Goal: Information Seeking & Learning: Learn about a topic

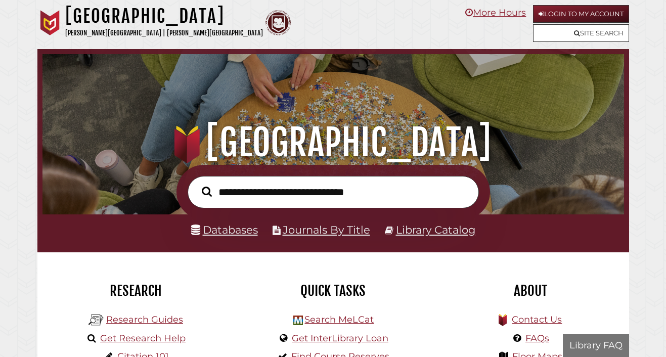
scroll to position [192, 577]
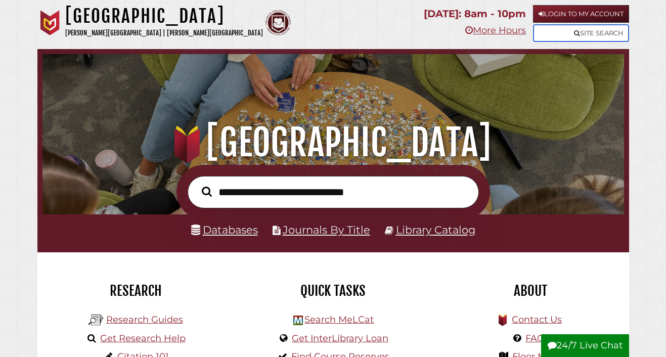
click at [577, 32] on icon at bounding box center [577, 33] width 6 height 7
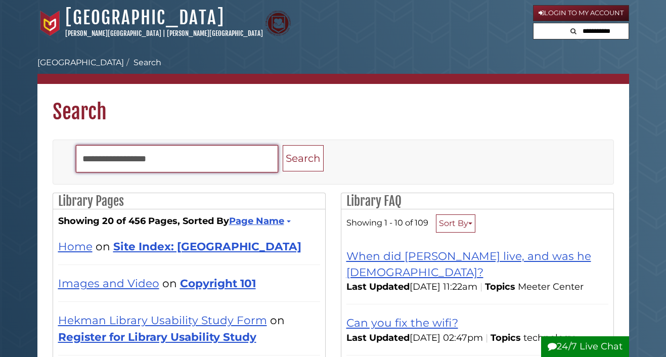
click at [195, 170] on input "Search" at bounding box center [177, 158] width 202 height 27
type input "**********"
click at [283, 145] on button "Search" at bounding box center [303, 158] width 41 height 27
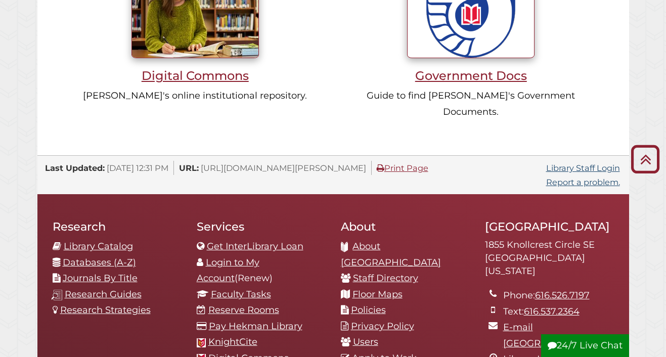
scroll to position [933, 0]
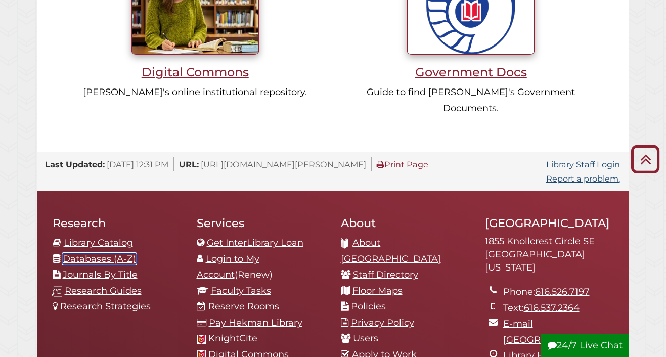
click at [105, 253] on link "Databases (A-Z)" at bounding box center [99, 258] width 73 height 11
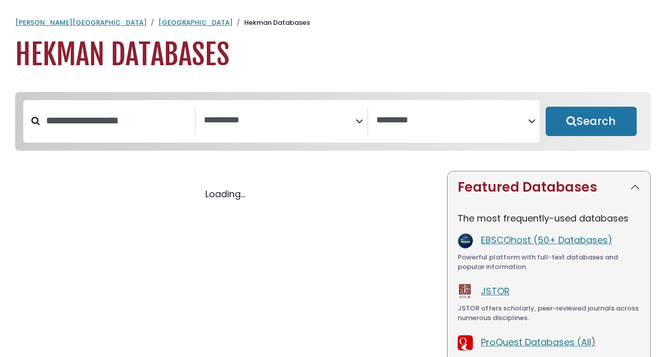
select select "Database Subject Filter"
select select "Database Vendors Filter"
select select "Database Subject Filter"
select select "Database Vendors Filter"
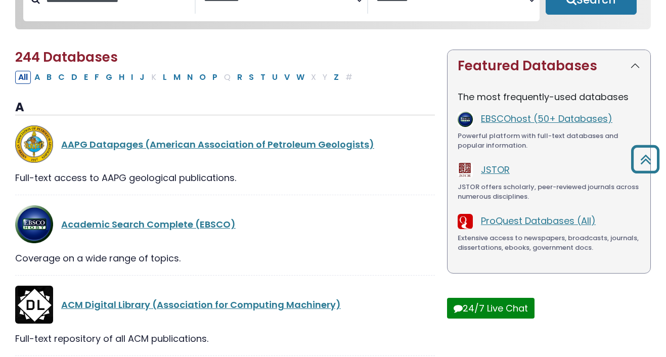
scroll to position [133, 0]
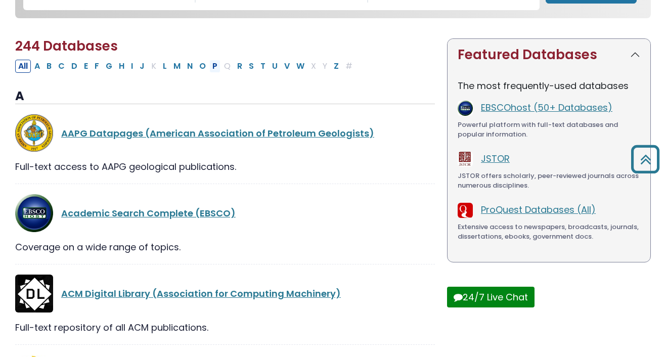
click at [212, 70] on button "P" at bounding box center [214, 66] width 11 height 13
select select "Database Subject Filter"
select select "Database Vendors Filter"
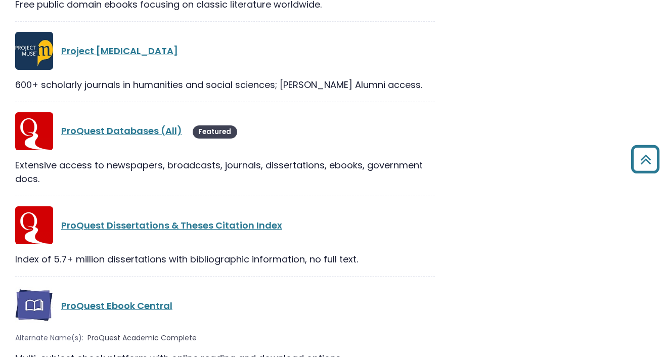
scroll to position [1195, 0]
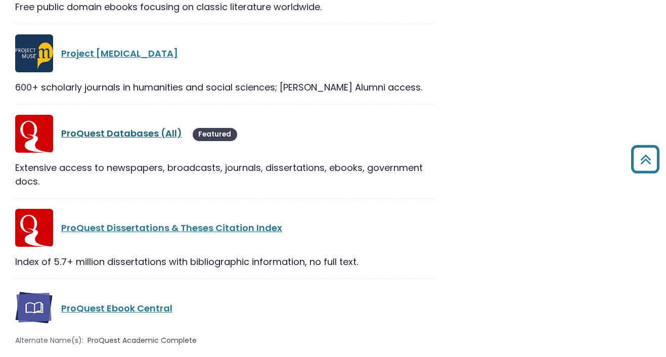
click at [153, 134] on link "ProQuest Databases (All)" at bounding box center [121, 133] width 121 height 13
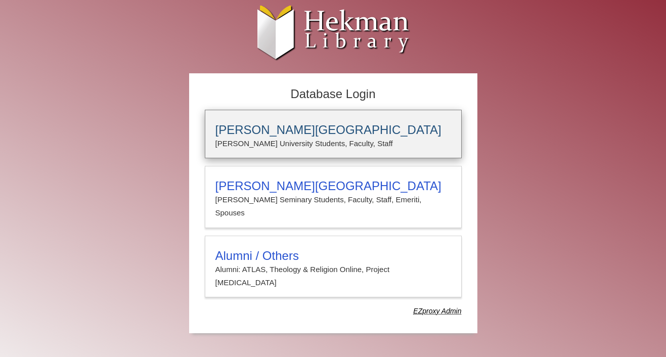
type input "****"
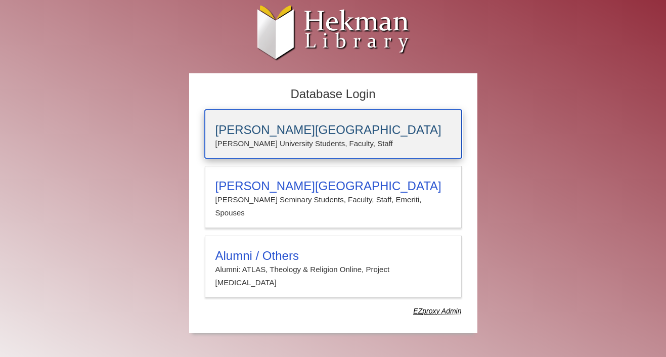
click at [233, 122] on div "[PERSON_NAME][GEOGRAPHIC_DATA] [PERSON_NAME] University Students, Faculty, Staff" at bounding box center [333, 134] width 257 height 49
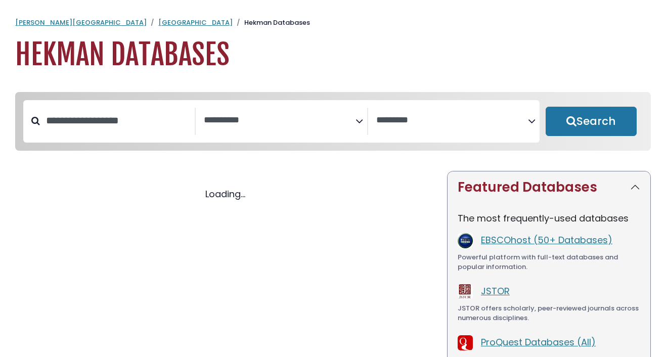
select select "Database Subject Filter"
select select "Database Vendors Filter"
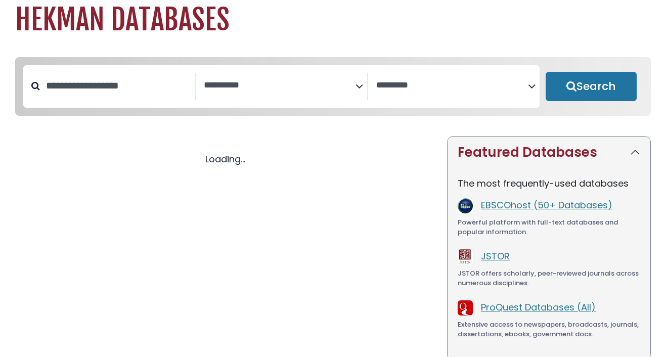
select select "Database Subject Filter"
select select "Database Vendors Filter"
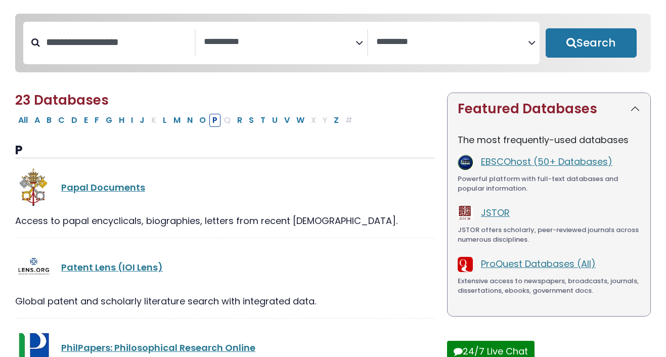
select select "Database Subject Filter"
select select "Database Vendors Filter"
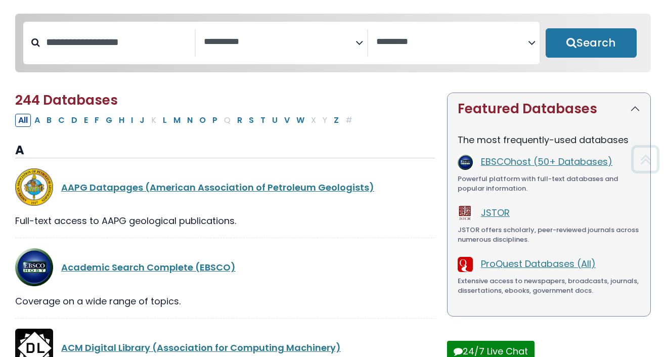
scroll to position [133, 0]
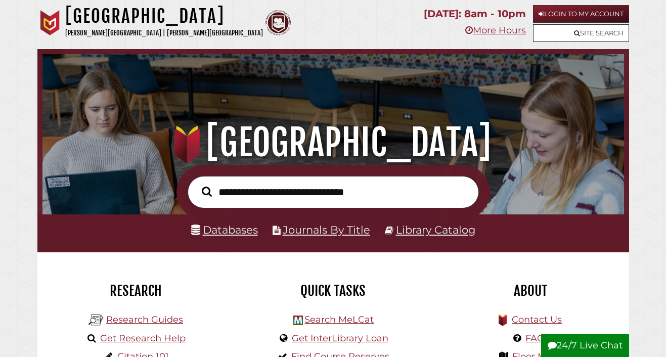
scroll to position [192, 577]
type input "**********"
click at [197, 184] on button "Search" at bounding box center [207, 191] width 20 height 15
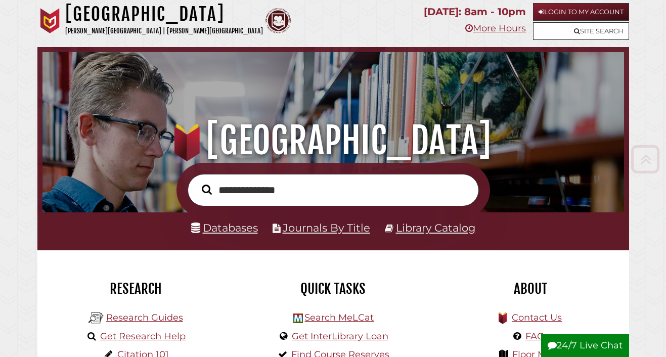
scroll to position [1, 0]
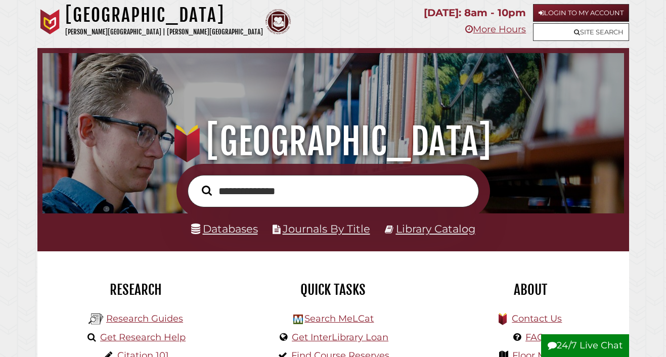
drag, startPoint x: 318, startPoint y: 193, endPoint x: 196, endPoint y: 199, distance: 121.5
click at [198, 198] on input "**********" at bounding box center [333, 191] width 291 height 32
type input "*"
